Goal: Find specific page/section: Find specific page/section

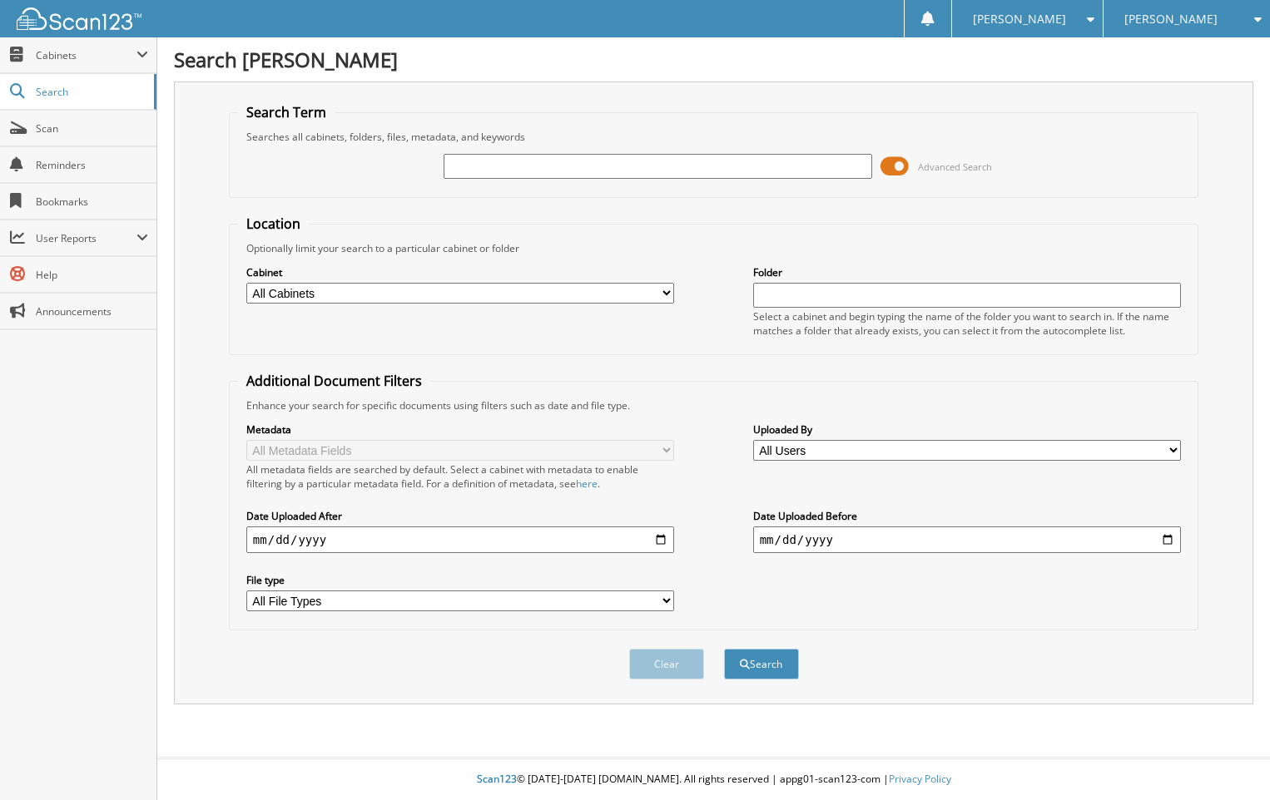
click at [472, 167] on input "text" at bounding box center [657, 166] width 428 height 25
type input "7210787"
click at [770, 666] on button "Search" at bounding box center [761, 664] width 75 height 31
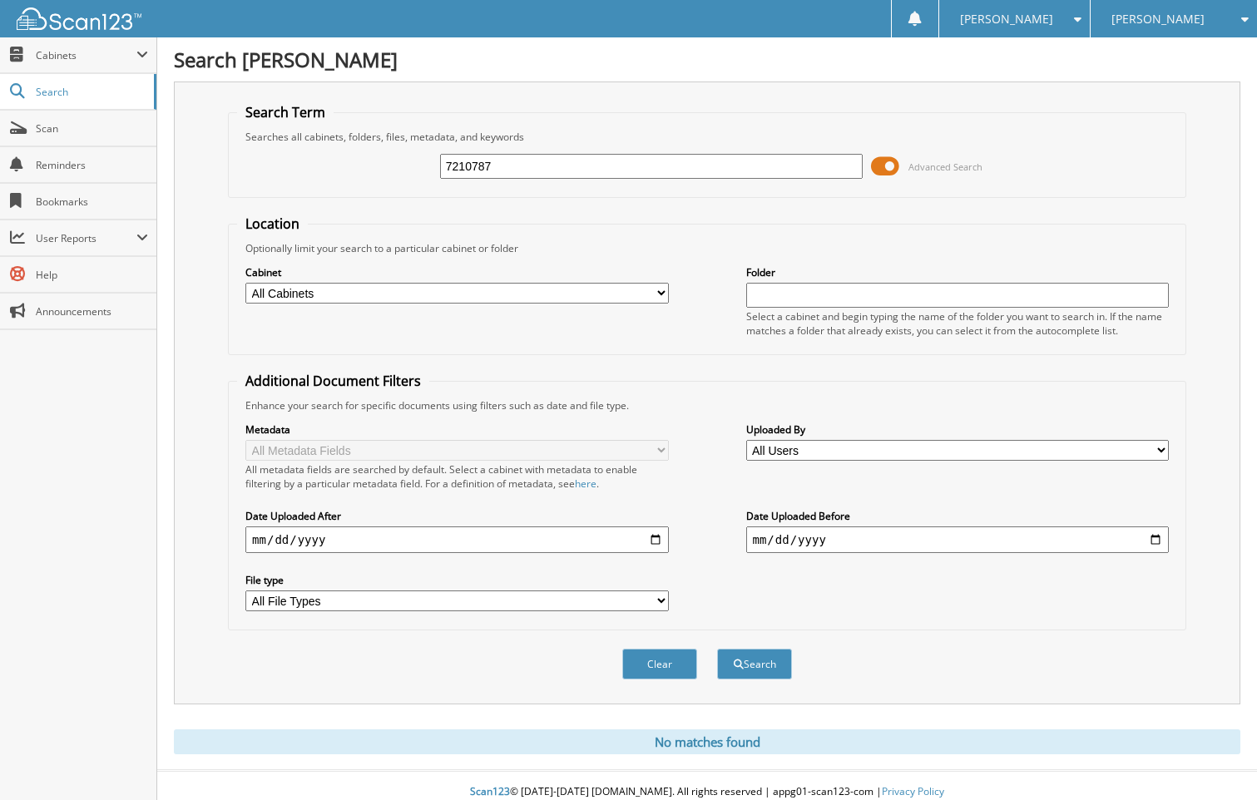
drag, startPoint x: 513, startPoint y: 164, endPoint x: 392, endPoint y: 168, distance: 120.7
click at [392, 168] on div "7210787 Advanced Search" at bounding box center [707, 166] width 940 height 45
click at [536, 162] on input "TINA FORSMAAN" at bounding box center [651, 166] width 423 height 25
type input "TINA FORSMAN"
click at [762, 667] on button "Search" at bounding box center [754, 664] width 75 height 31
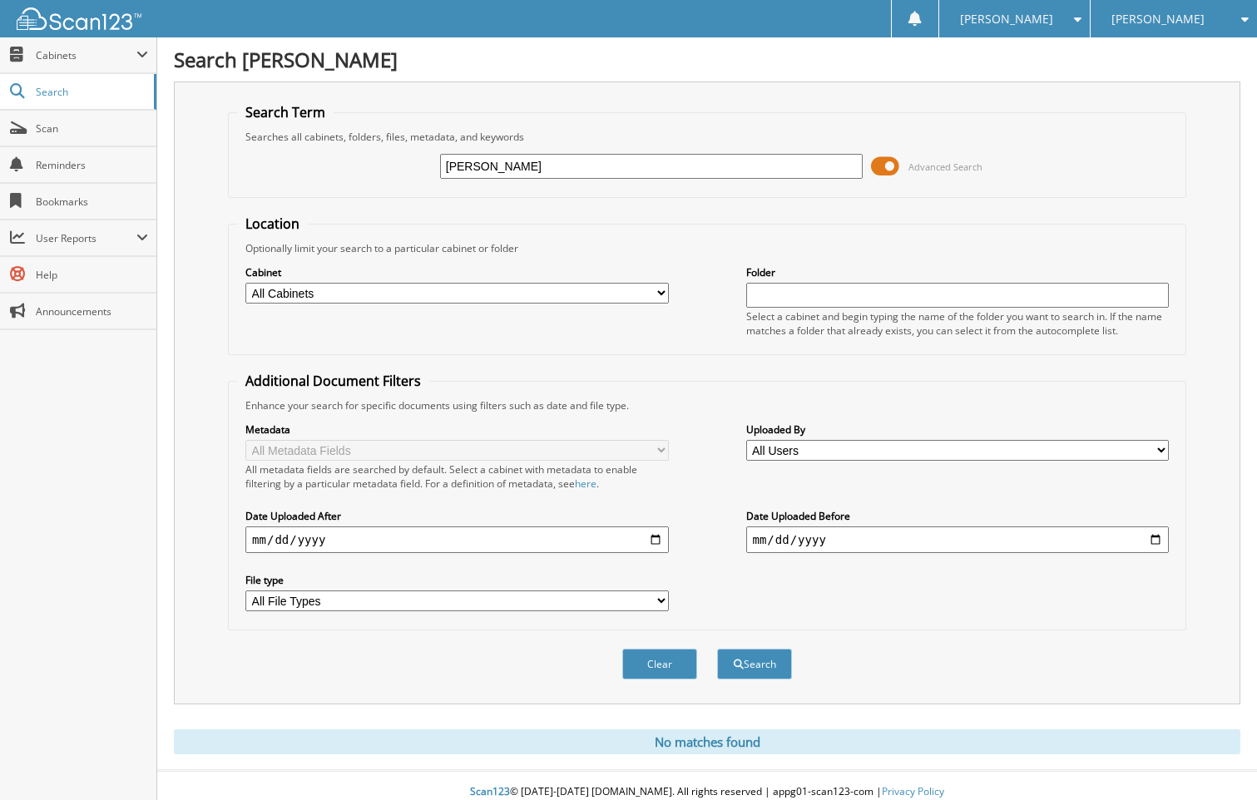
drag, startPoint x: 574, startPoint y: 167, endPoint x: 424, endPoint y: 168, distance: 149.8
click at [424, 168] on div "TINA FORSMAN Advanced Search" at bounding box center [707, 166] width 940 height 45
type input "WILLIAM SCHJUELER"
click at [717, 649] on button "Search" at bounding box center [754, 664] width 75 height 31
click at [528, 161] on input "[PERSON_NAME]" at bounding box center [651, 166] width 423 height 25
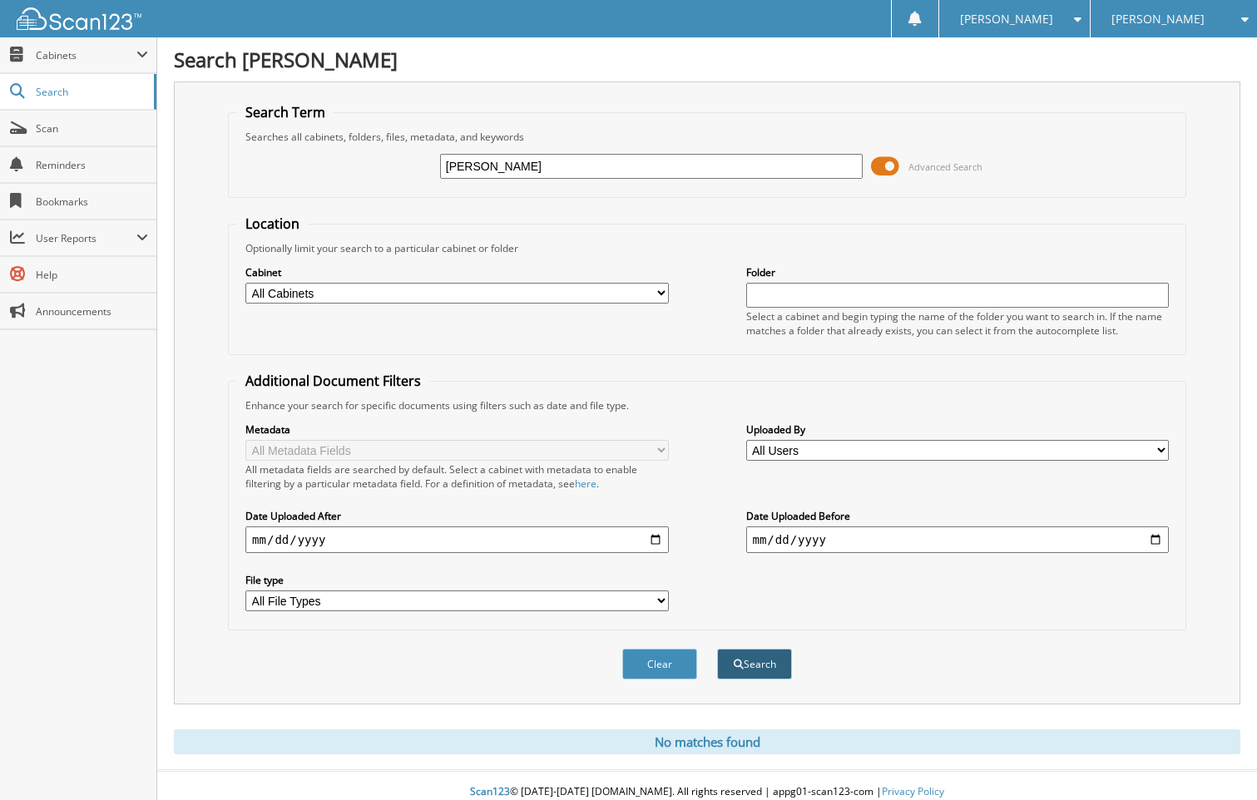
type input "[PERSON_NAME]"
click at [759, 653] on button "Search" at bounding box center [754, 664] width 75 height 31
click at [1244, 17] on icon at bounding box center [1241, 19] width 16 height 12
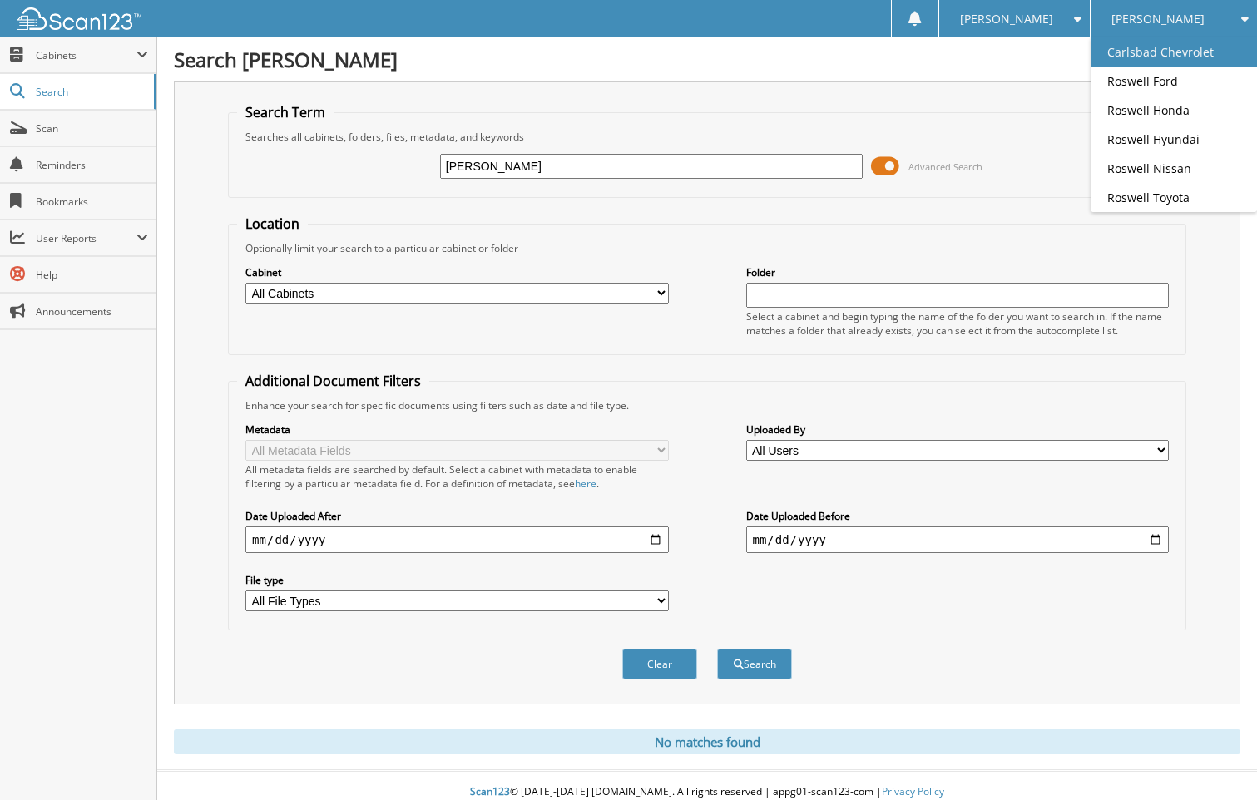
click at [1211, 54] on link "Carlsbad Chevrolet" at bounding box center [1174, 51] width 166 height 29
